Goal: Task Accomplishment & Management: Complete application form

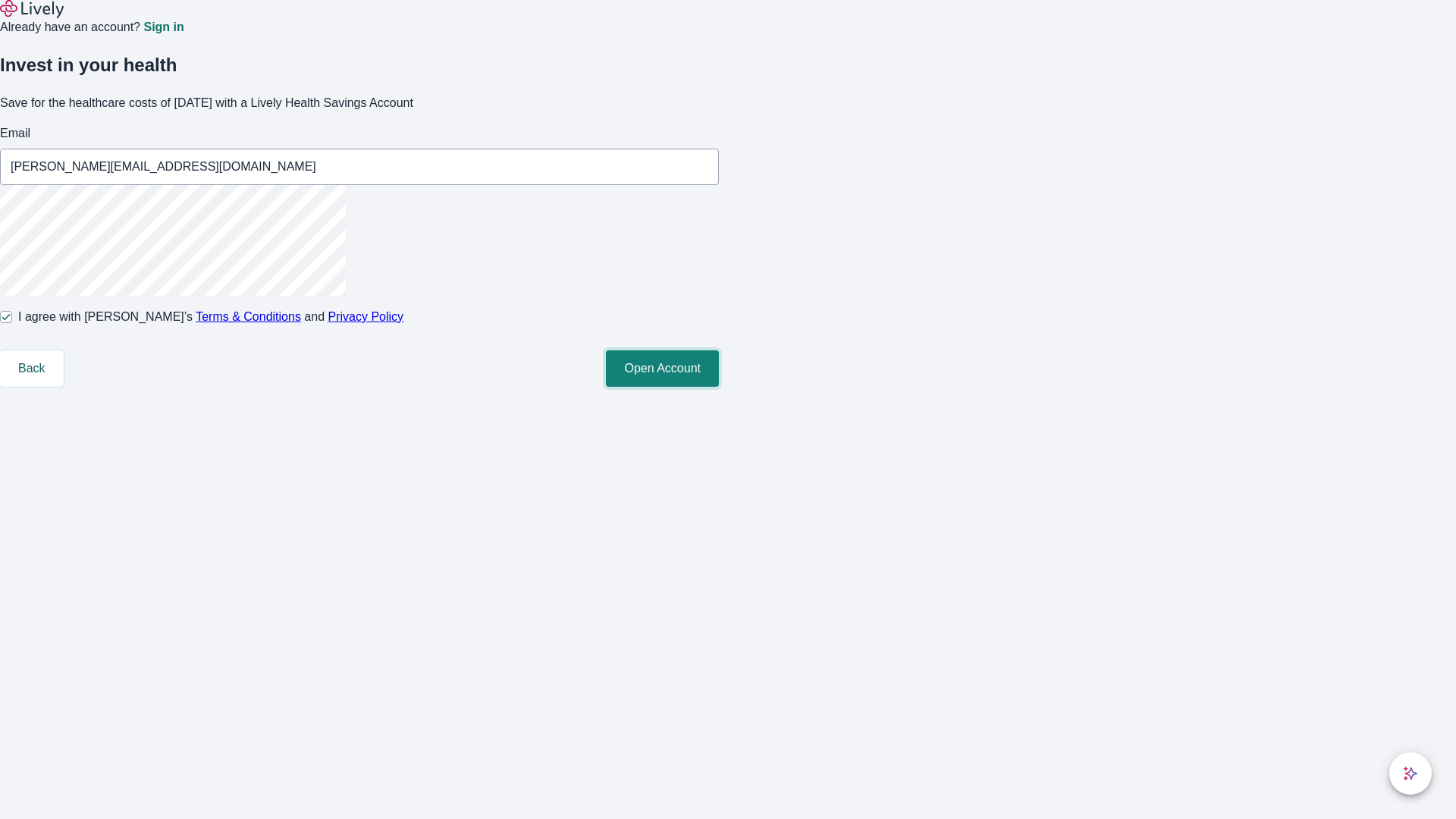
click at [719, 387] on button "Open Account" at bounding box center [662, 368] width 113 height 36
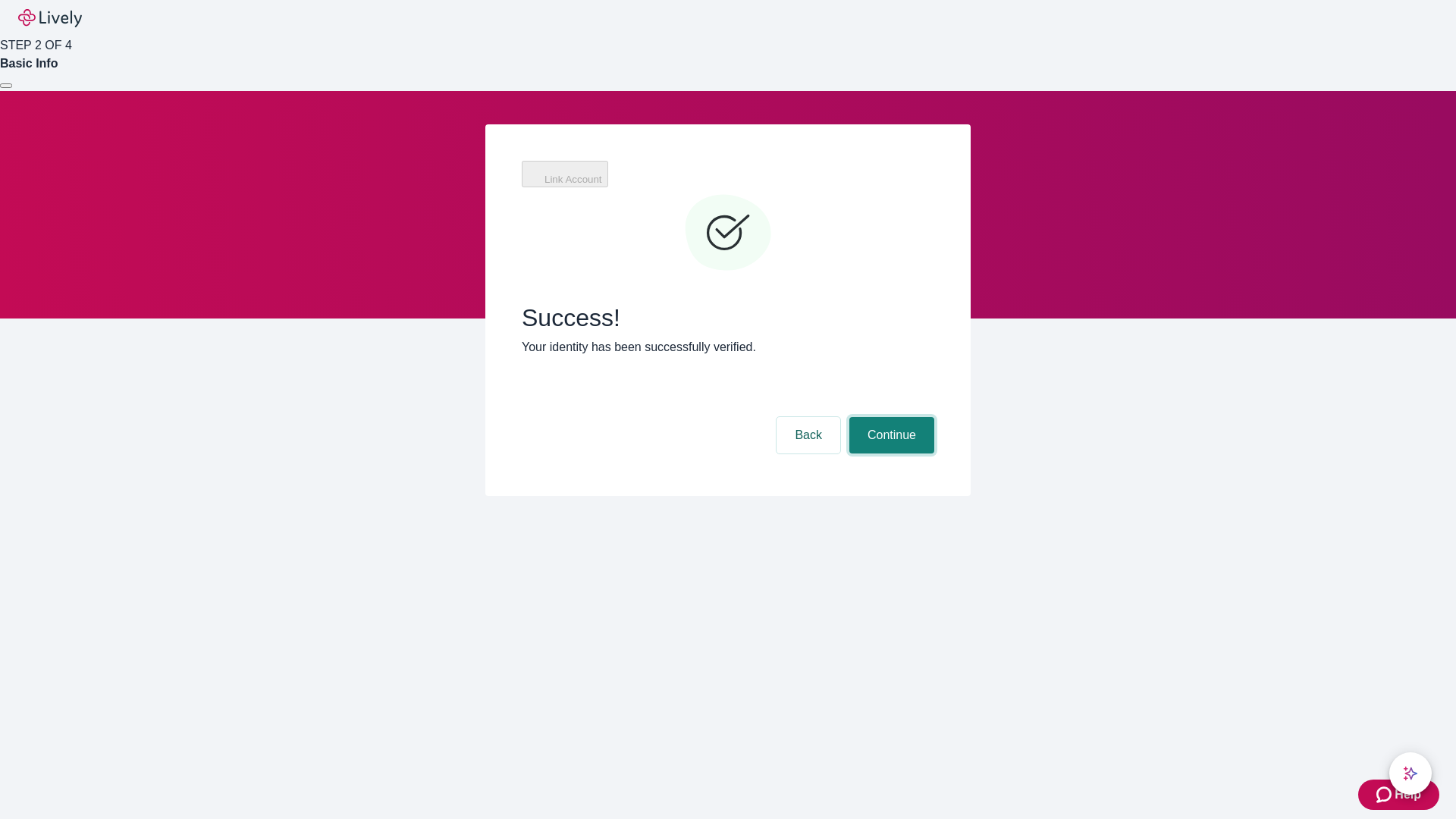
click at [889, 417] on button "Continue" at bounding box center [891, 435] width 85 height 36
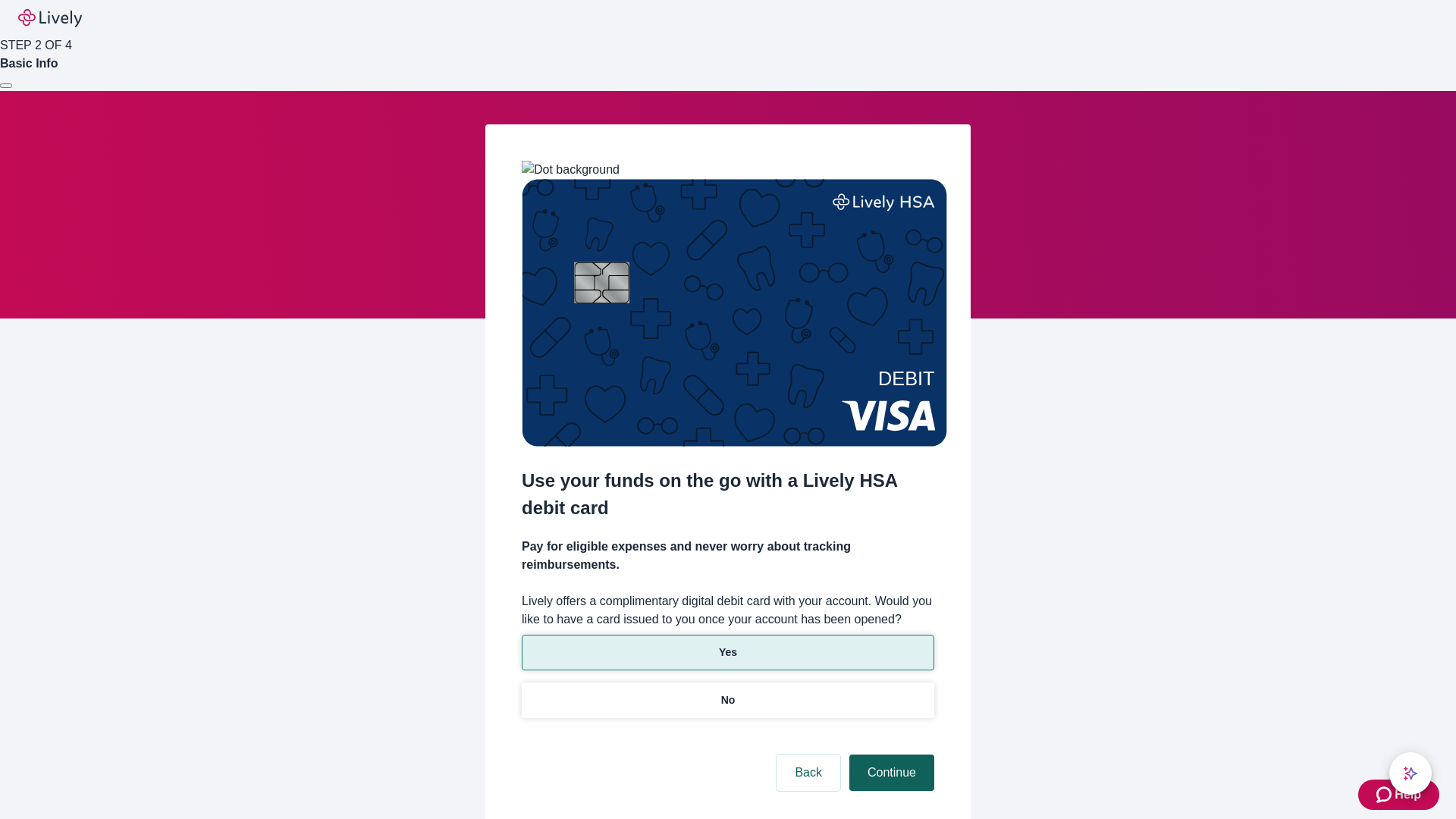
click at [727, 693] on p "No" at bounding box center [728, 700] width 14 height 16
click at [889, 755] on button "Continue" at bounding box center [891, 773] width 85 height 36
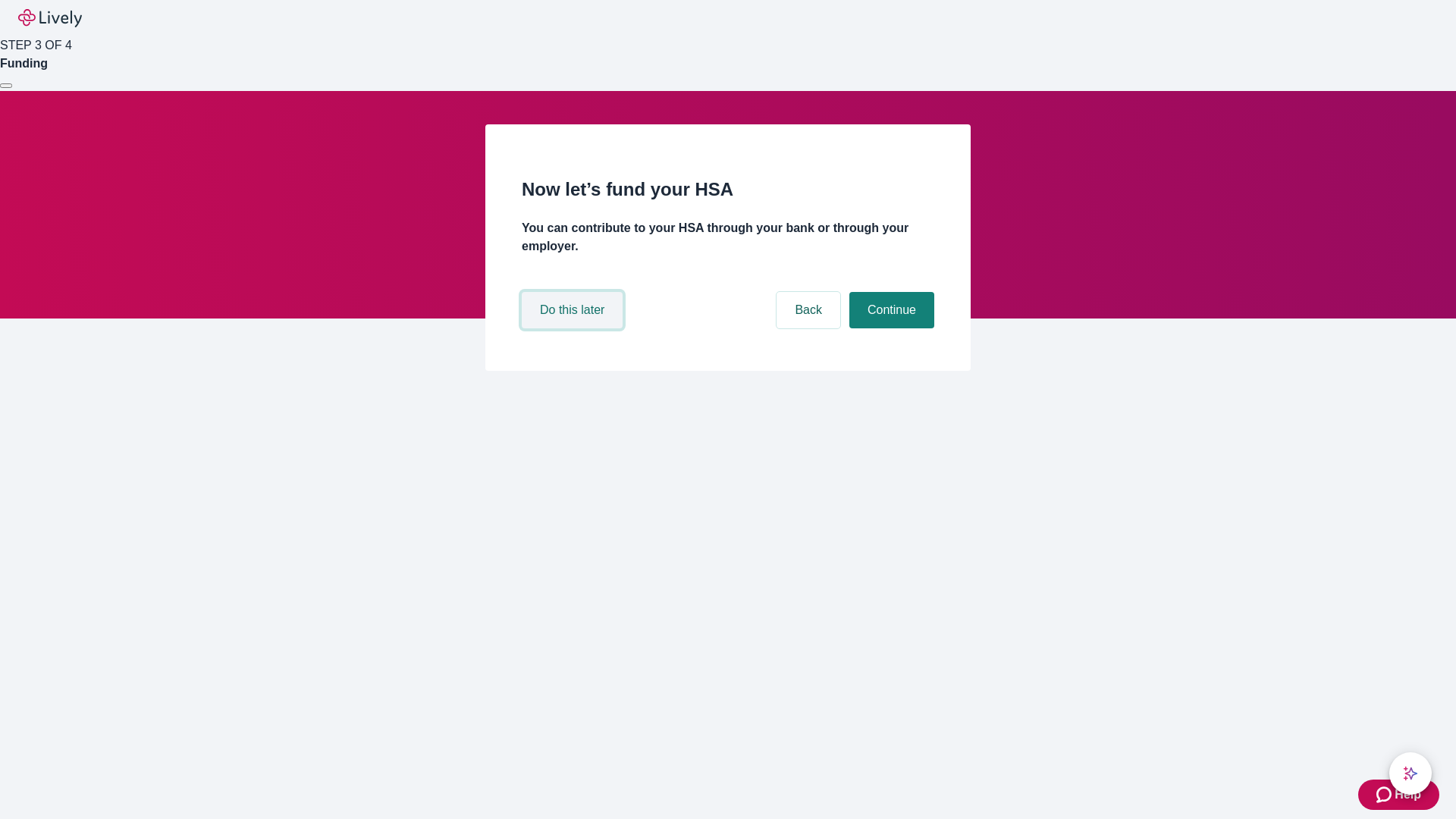
click at [574, 329] on button "Do this later" at bounding box center [572, 310] width 100 height 36
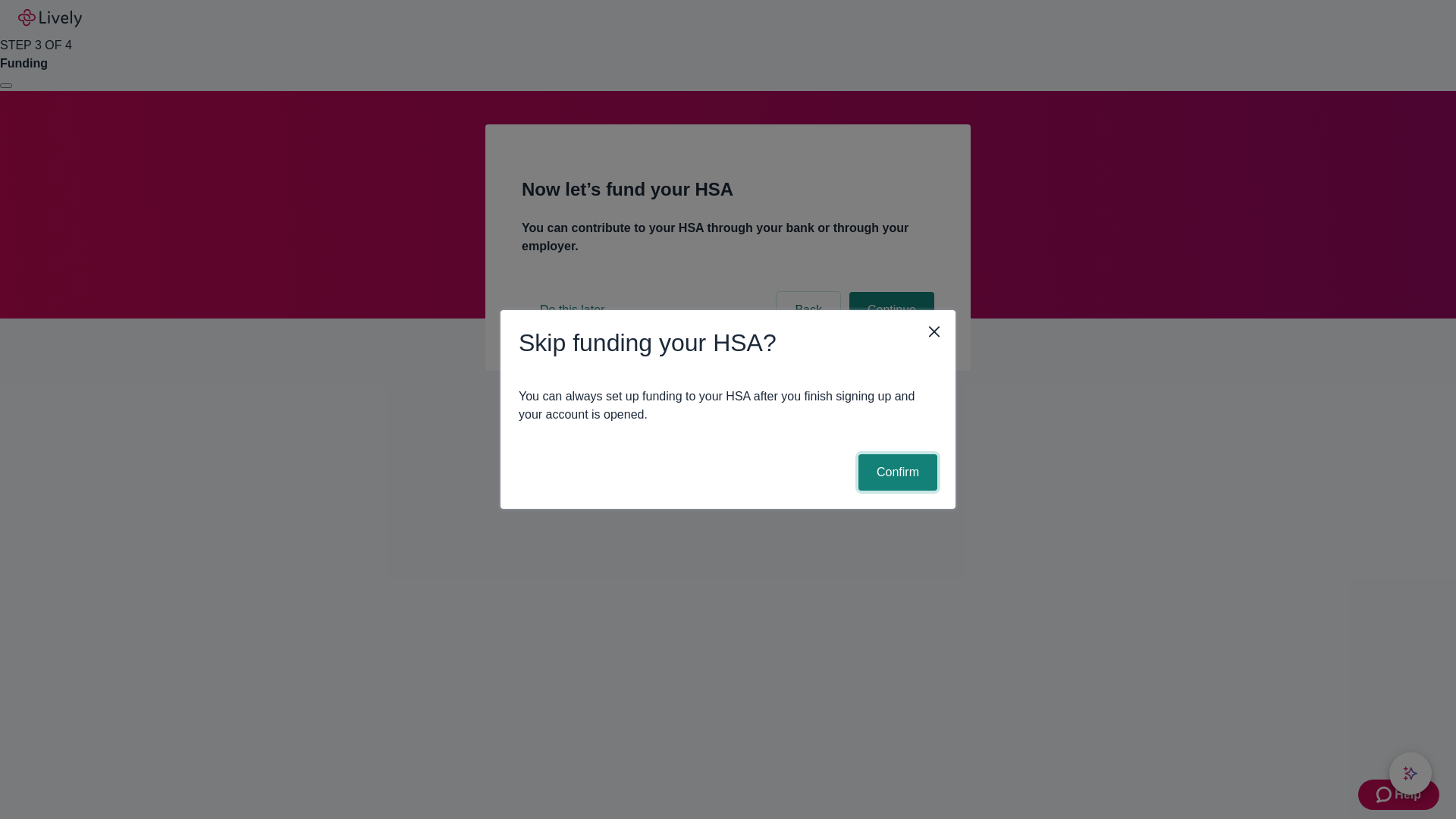
click at [895, 473] on button "Confirm" at bounding box center [898, 472] width 79 height 36
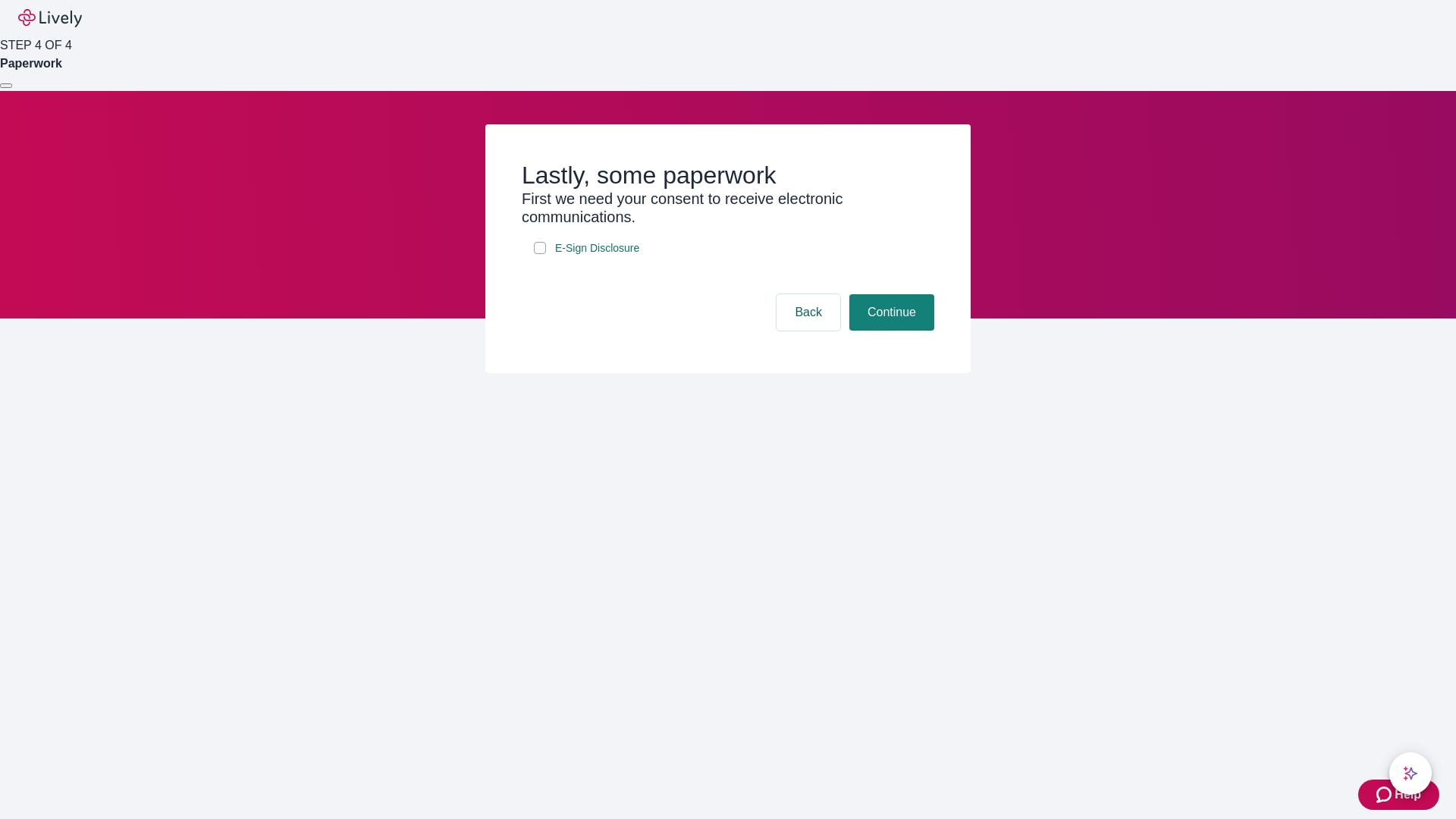
click at [539, 254] on input "E-Sign Disclosure" at bounding box center [539, 248] width 12 height 12
checkbox input "true"
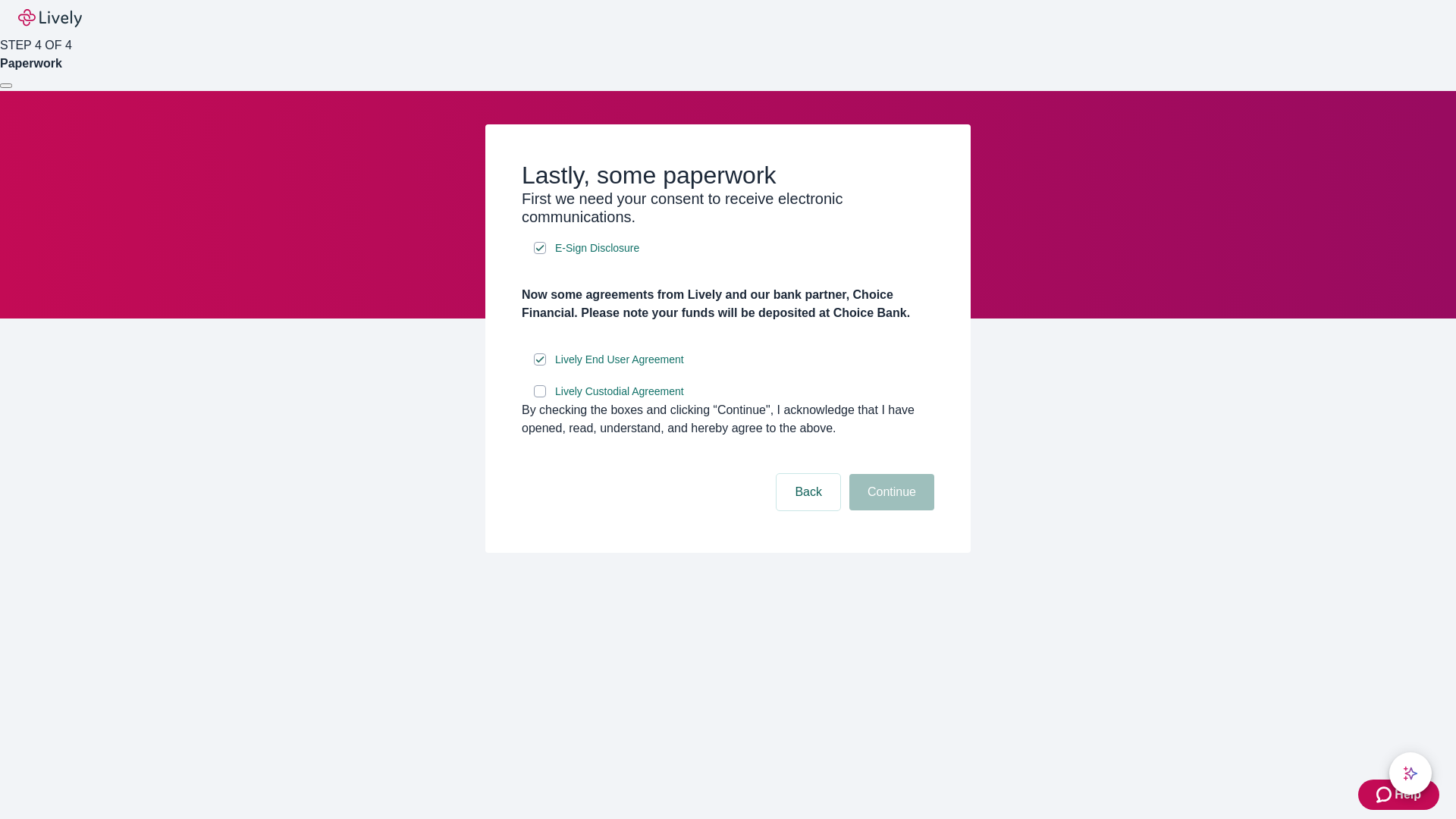
click at [539, 397] on input "Lively Custodial Agreement" at bounding box center [539, 391] width 12 height 12
checkbox input "true"
click at [889, 511] on button "Continue" at bounding box center [891, 492] width 85 height 36
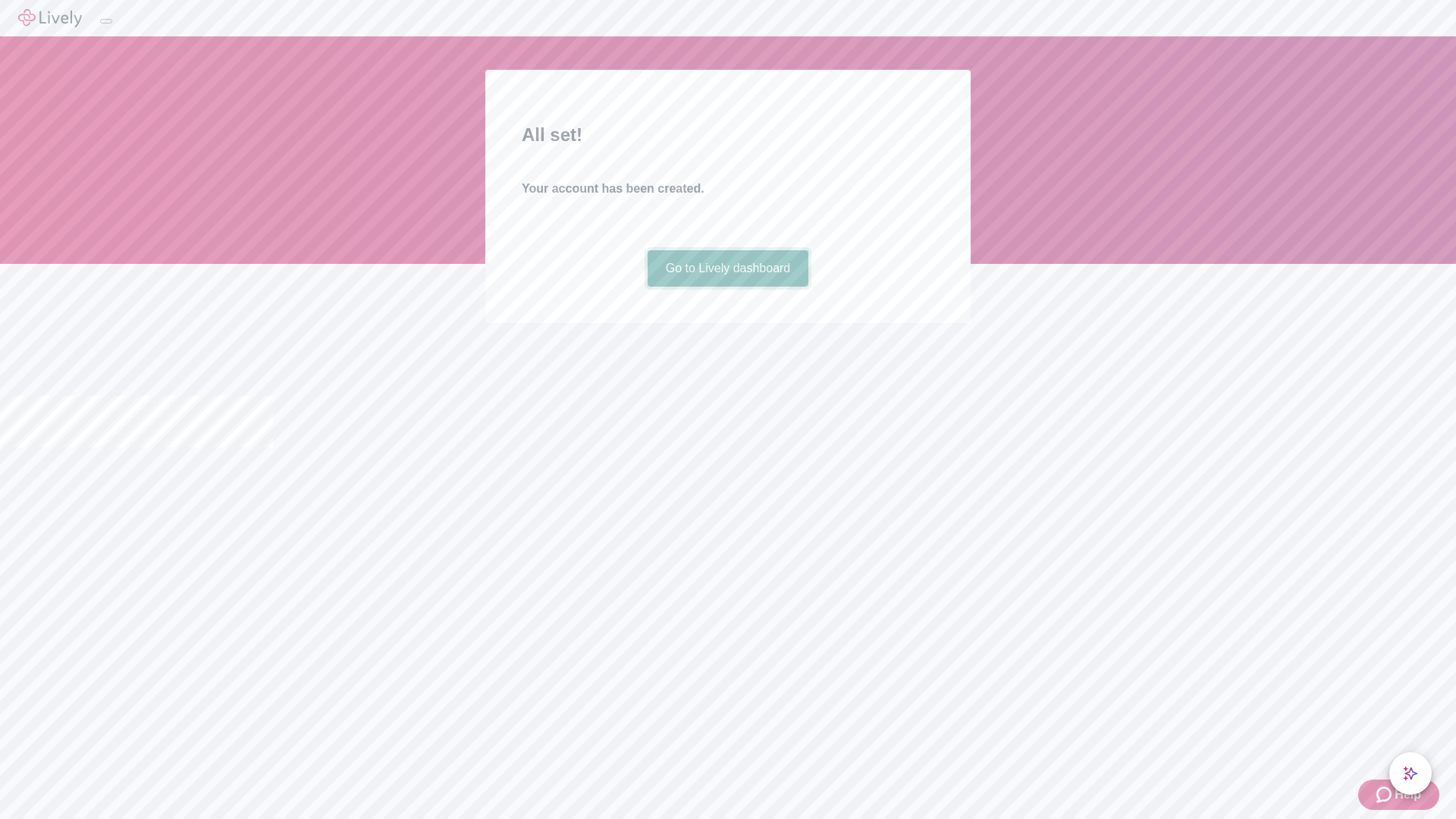
click at [727, 287] on link "Go to Lively dashboard" at bounding box center [728, 269] width 161 height 36
